Goal: Find specific page/section: Find specific page/section

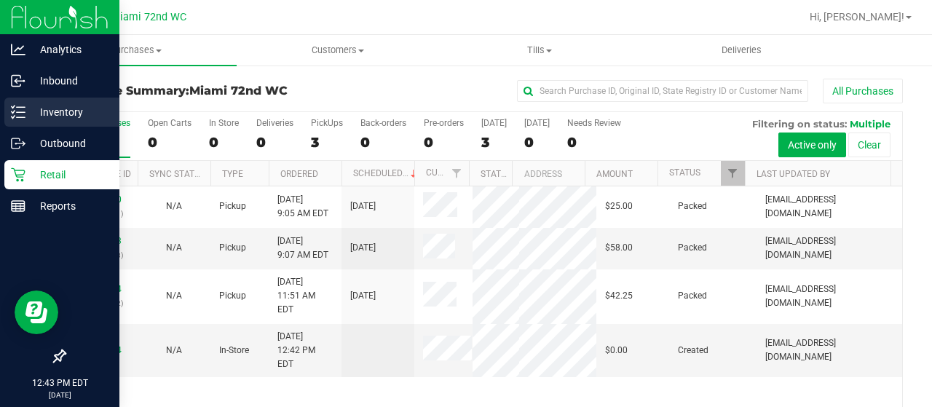
click at [15, 107] on icon at bounding box center [18, 112] width 15 height 15
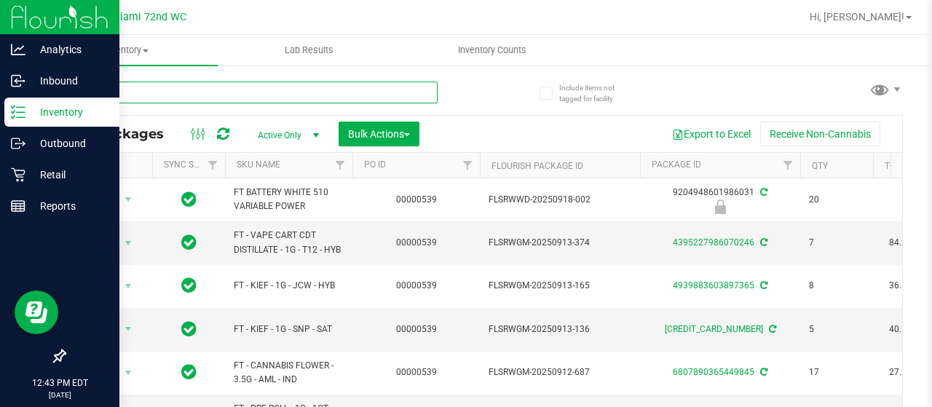
click at [275, 93] on input "text" at bounding box center [251, 93] width 374 height 22
type input "hash"
